Goal: Task Accomplishment & Management: Manage account settings

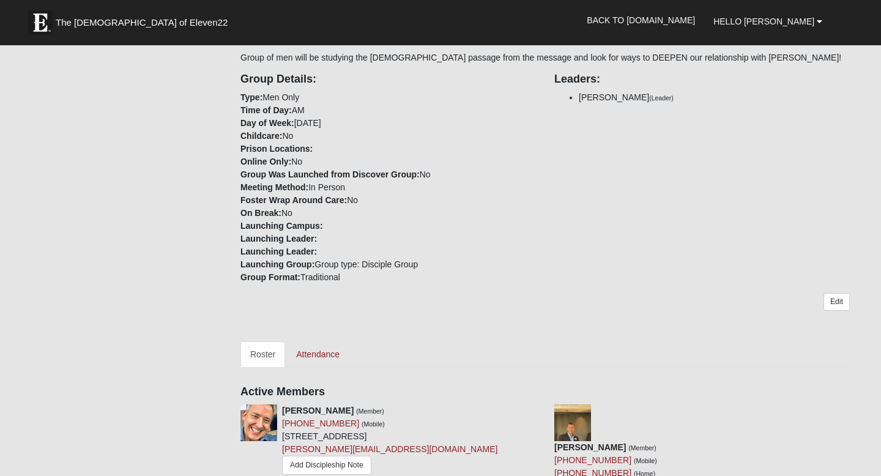
scroll to position [228, 0]
click at [308, 352] on link "Attendance" at bounding box center [317, 353] width 63 height 26
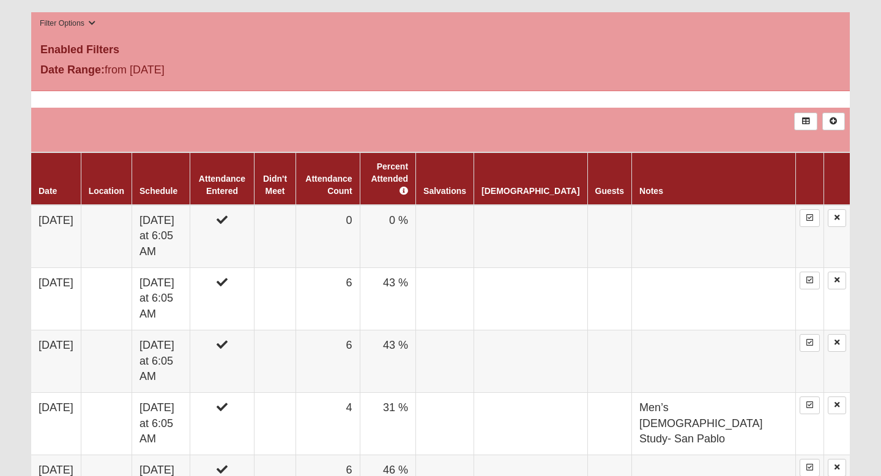
scroll to position [602, 0]
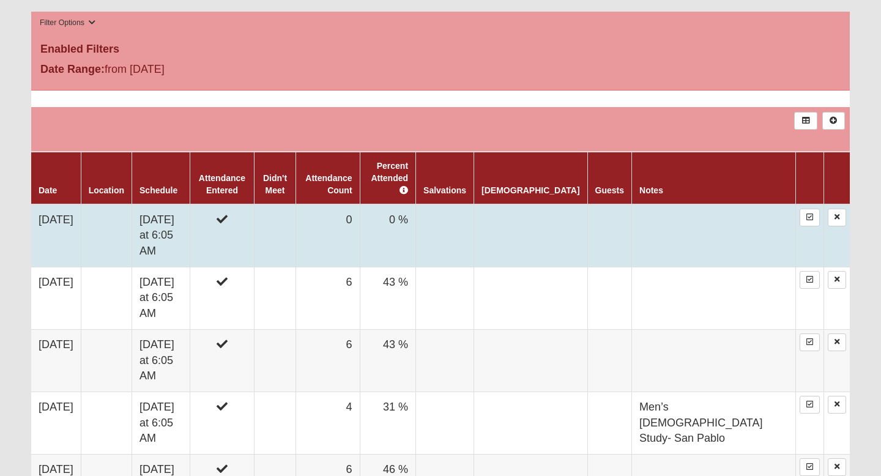
click at [245, 219] on td at bounding box center [222, 235] width 65 height 63
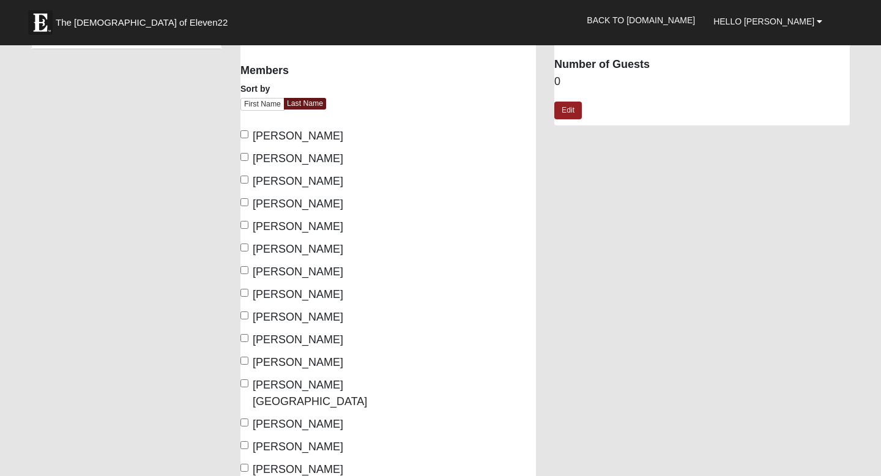
scroll to position [83, 0]
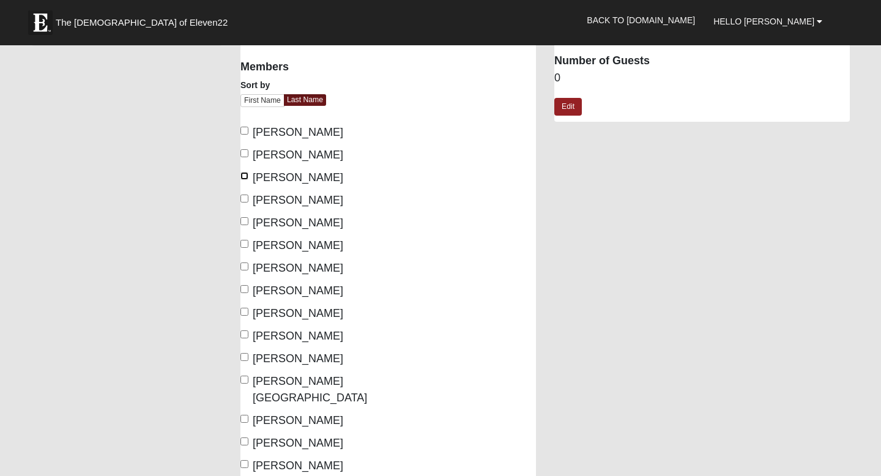
click at [245, 175] on input "Dempsey, Beau" at bounding box center [244, 176] width 8 height 8
checkbox input "true"
click at [245, 312] on input "Kress, Mike" at bounding box center [244, 312] width 8 height 8
checkbox input "true"
click at [246, 356] on input "Pacheco, AJ" at bounding box center [244, 357] width 8 height 8
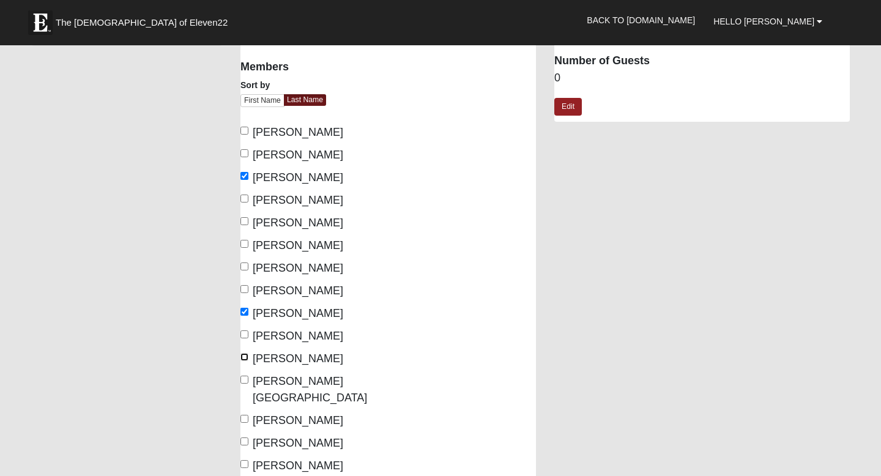
checkbox input "true"
click at [244, 377] on input "Parker, Austin" at bounding box center [244, 379] width 8 height 8
checkbox input "true"
click at [245, 460] on input "Stenson, Sean" at bounding box center [244, 464] width 8 height 8
checkbox input "true"
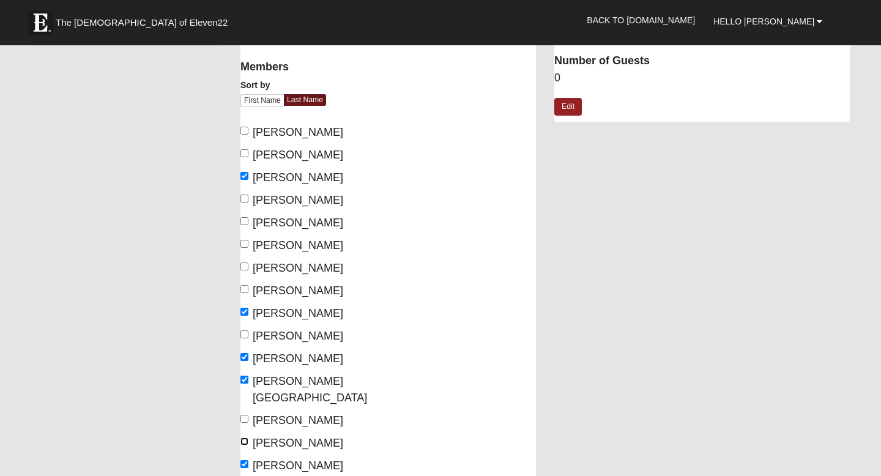
click at [245, 437] on input "Stanford, Patrick" at bounding box center [244, 441] width 8 height 8
checkbox input "true"
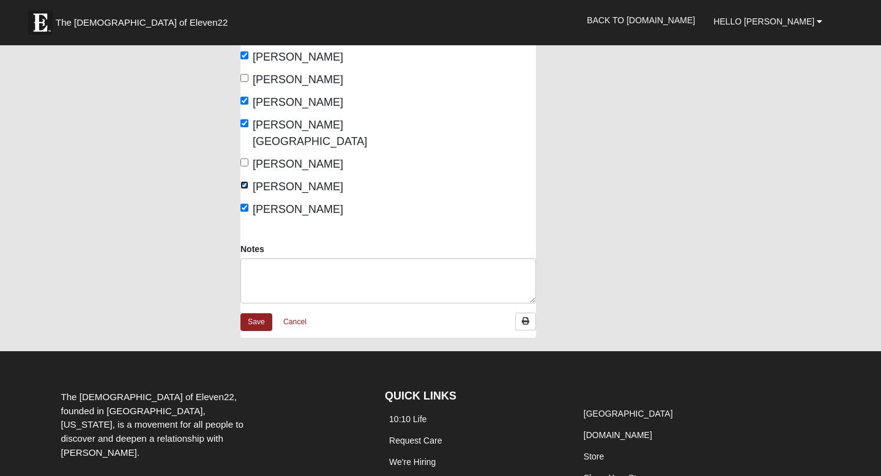
scroll to position [347, 0]
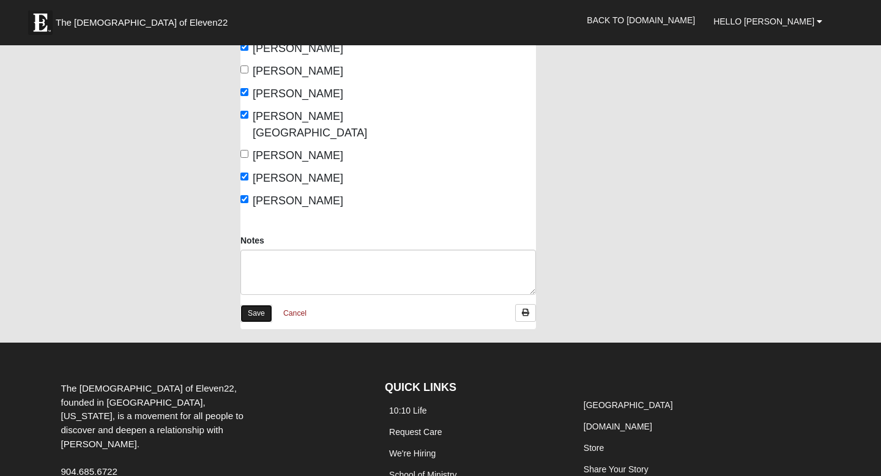
click at [257, 305] on link "Save" at bounding box center [256, 314] width 32 height 18
